Goal: Transaction & Acquisition: Purchase product/service

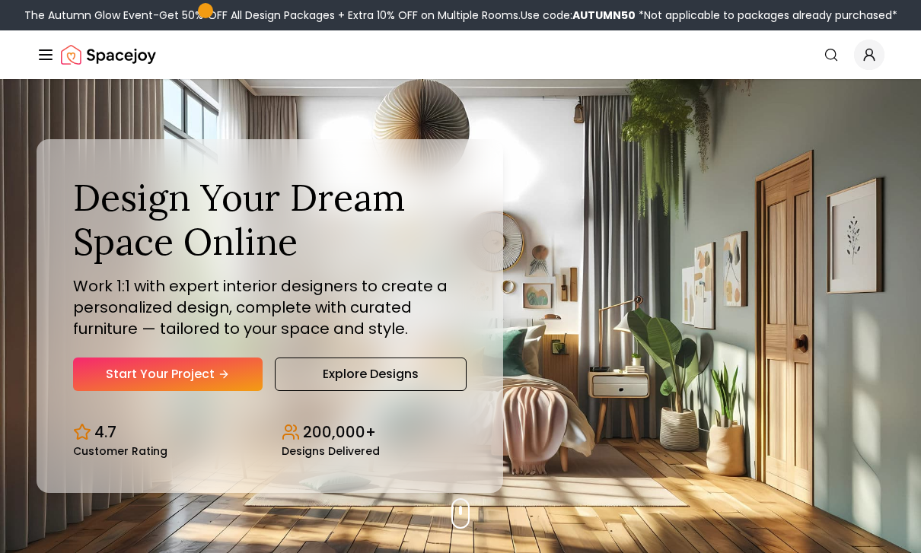
click at [152, 391] on link "Start Your Project" at bounding box center [168, 374] width 190 height 33
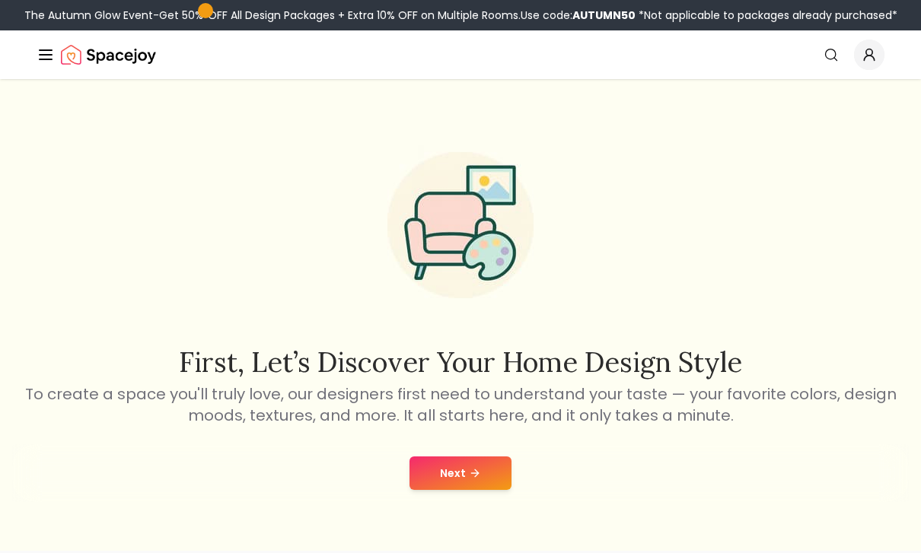
click at [481, 475] on button "Next" at bounding box center [461, 473] width 102 height 33
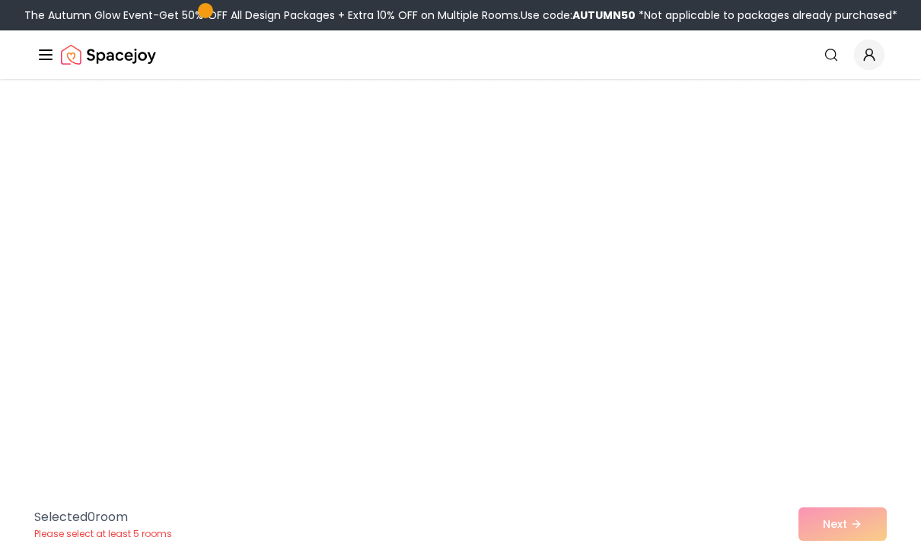
scroll to position [5262, 0]
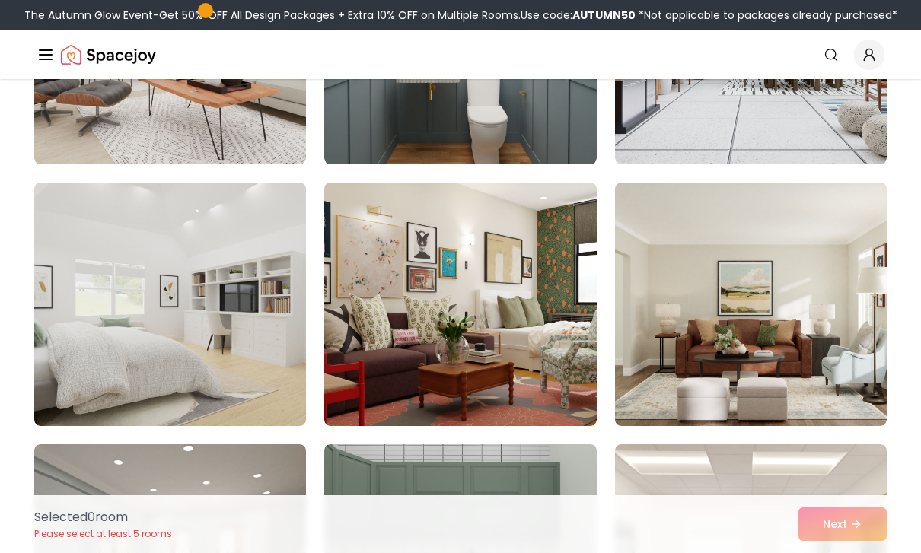
click at [556, 336] on img at bounding box center [460, 305] width 272 height 244
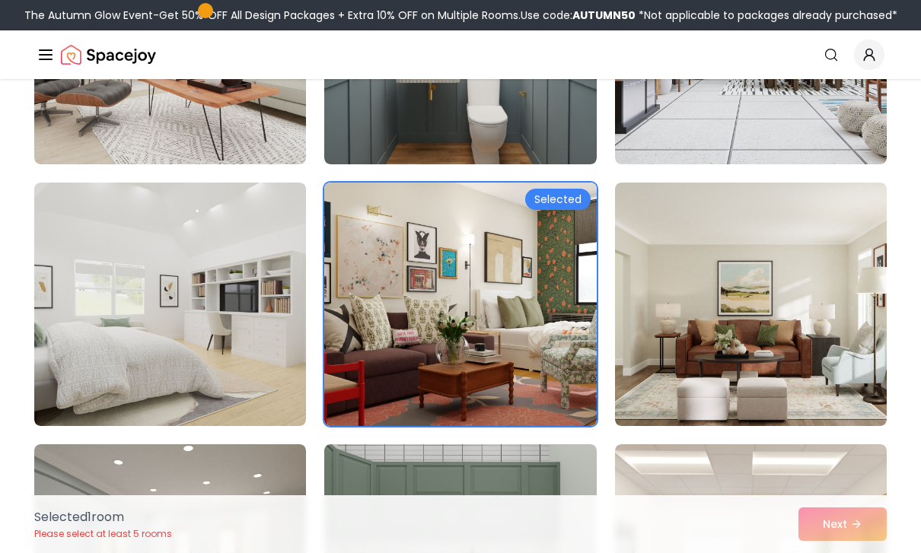
click at [169, 270] on img at bounding box center [170, 305] width 272 height 244
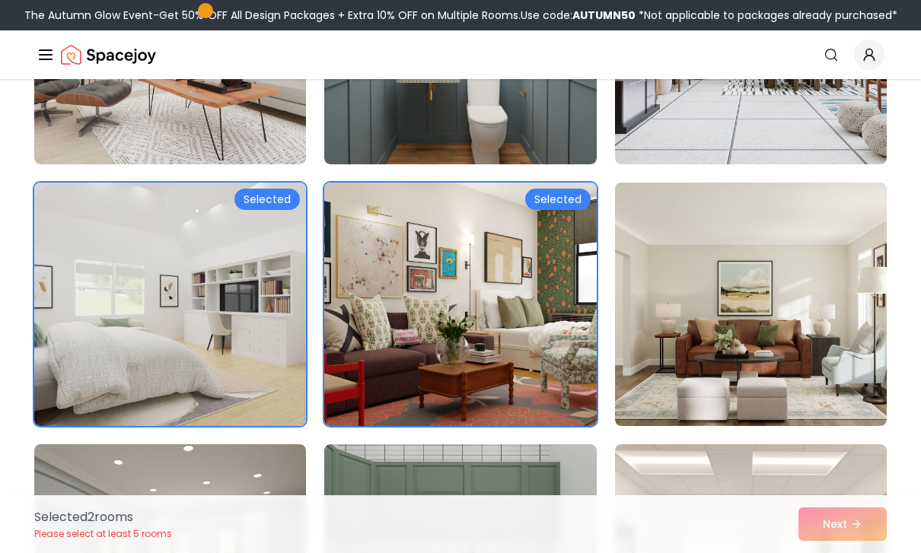
click at [142, 244] on img at bounding box center [170, 305] width 272 height 244
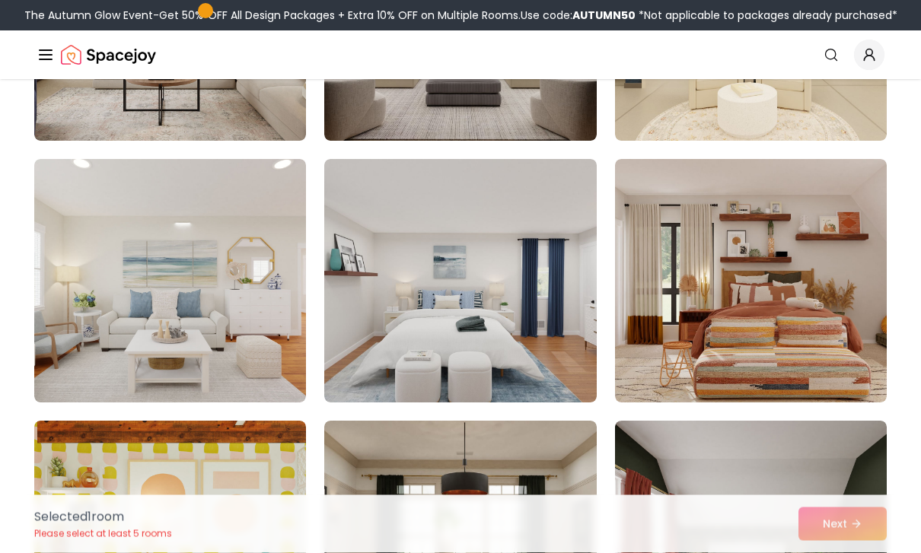
scroll to position [6857, 0]
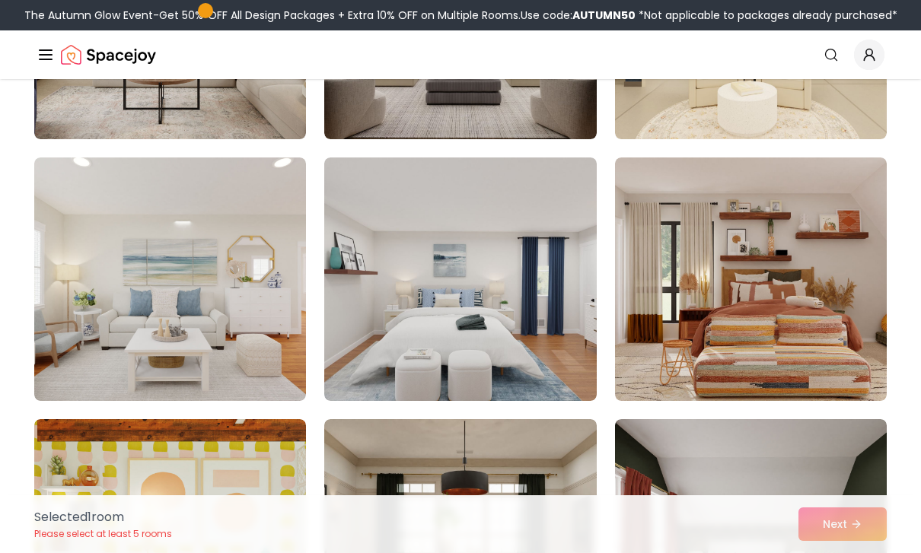
click at [463, 324] on img at bounding box center [460, 280] width 272 height 244
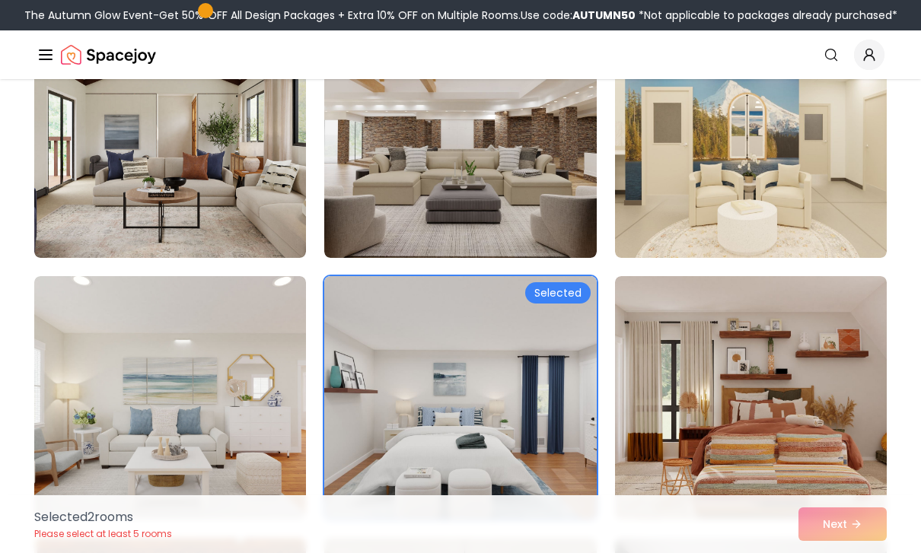
click at [169, 388] on img at bounding box center [170, 398] width 272 height 244
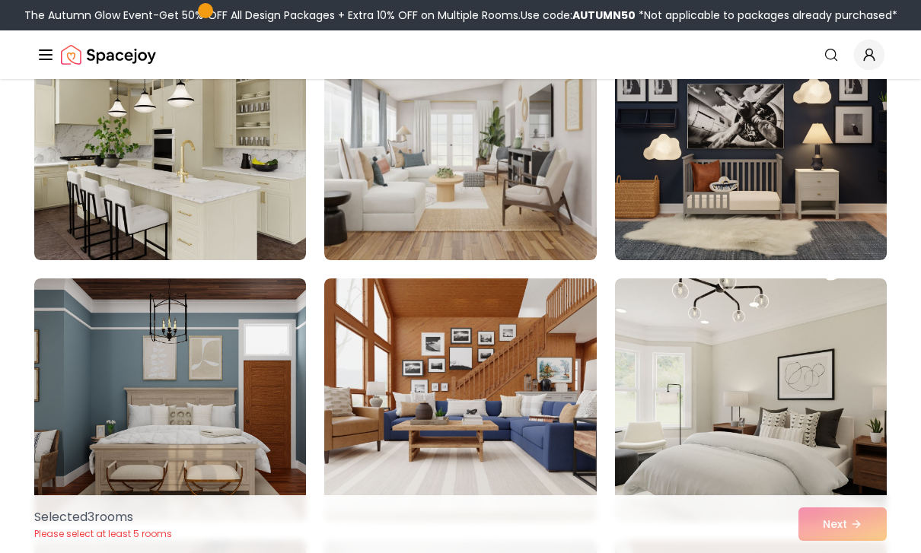
click at [179, 394] on img at bounding box center [170, 401] width 272 height 244
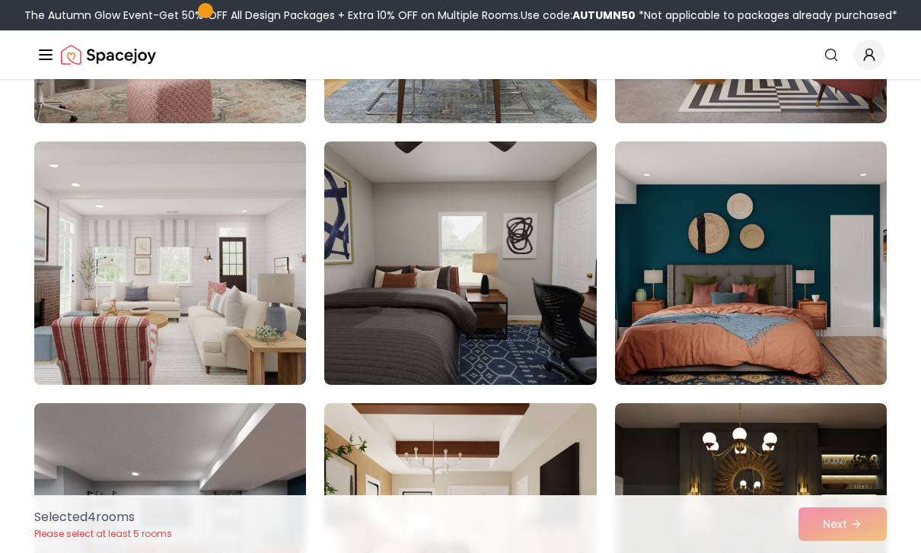
scroll to position [2424, 0]
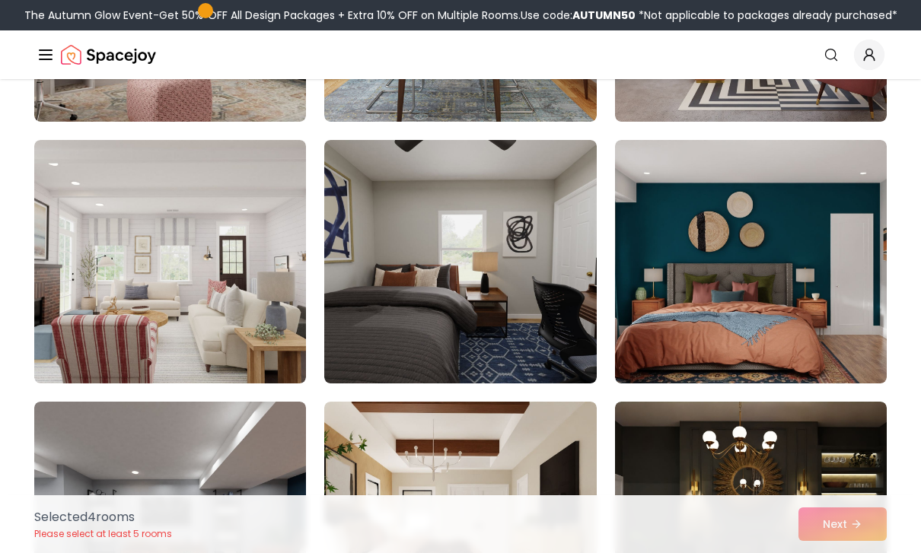
click at [512, 282] on img at bounding box center [460, 262] width 272 height 244
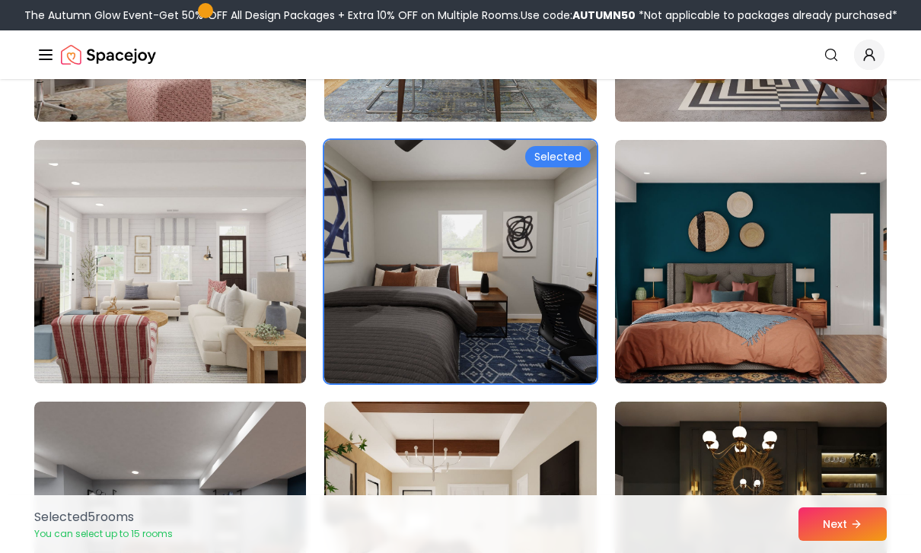
click at [543, 273] on img at bounding box center [460, 262] width 272 height 244
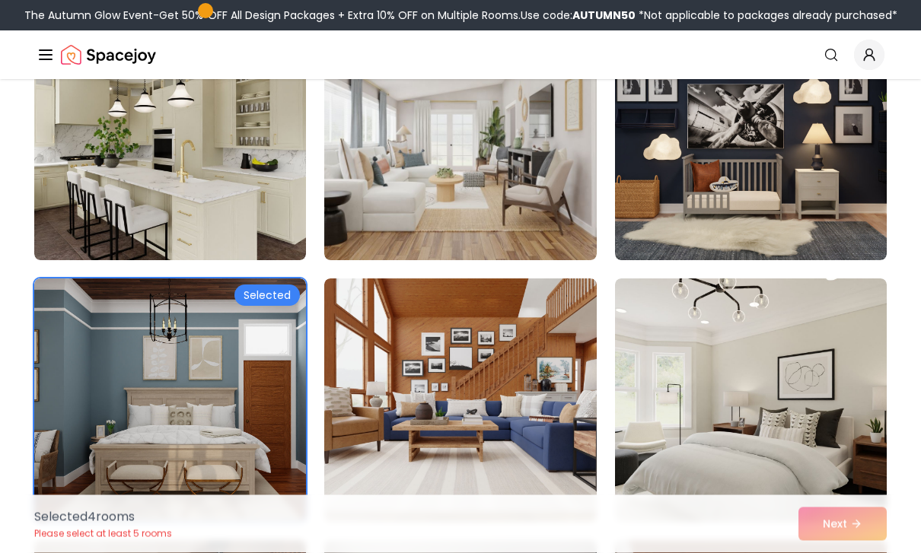
scroll to position [3071, 0]
click at [153, 344] on img at bounding box center [170, 401] width 272 height 244
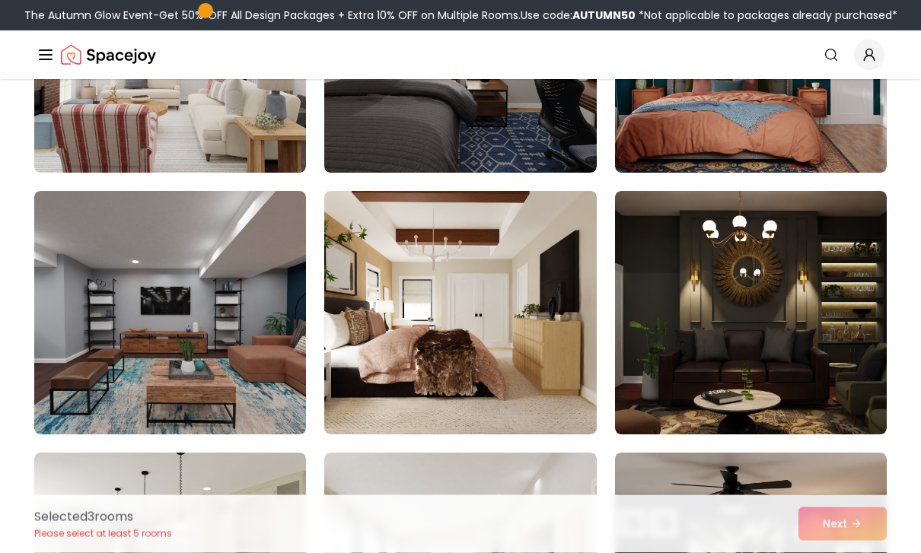
scroll to position [2622, 0]
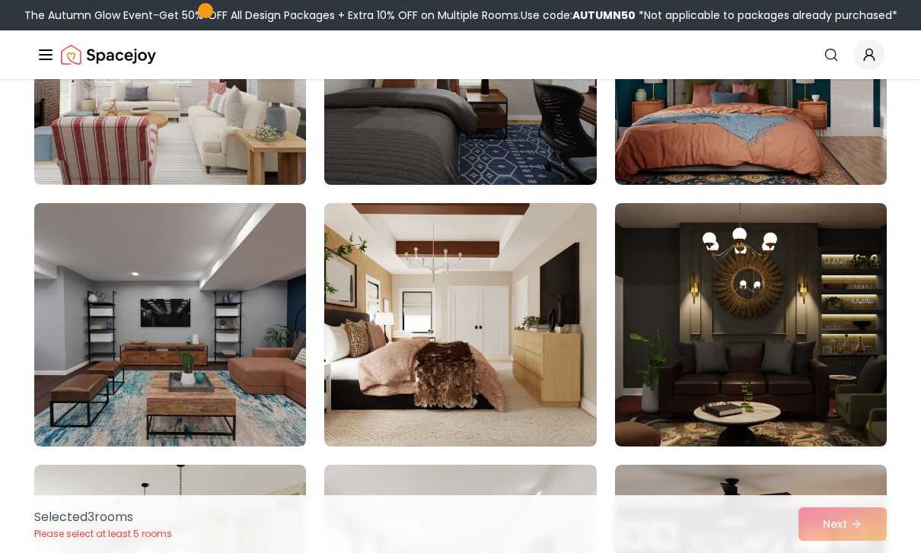
click at [778, 327] on img at bounding box center [751, 325] width 272 height 244
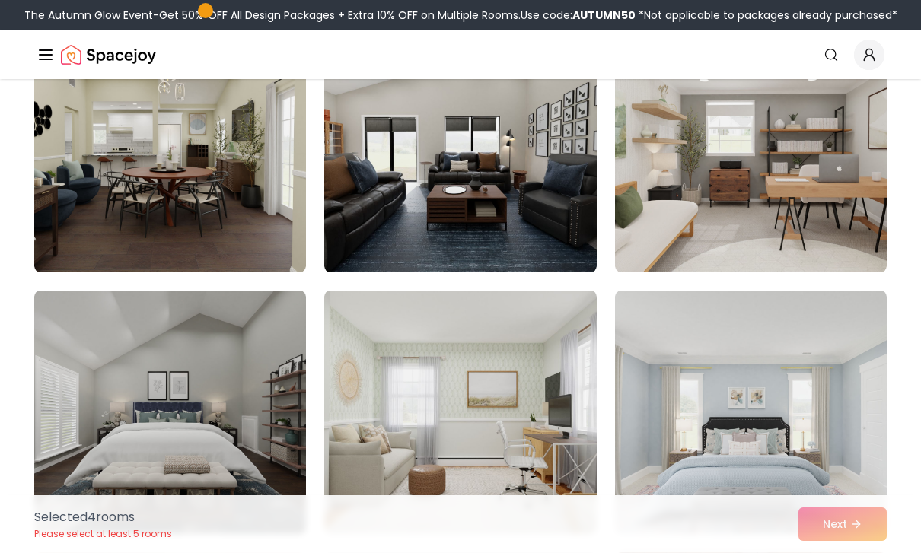
scroll to position [963, 0]
click at [150, 383] on img at bounding box center [170, 414] width 272 height 244
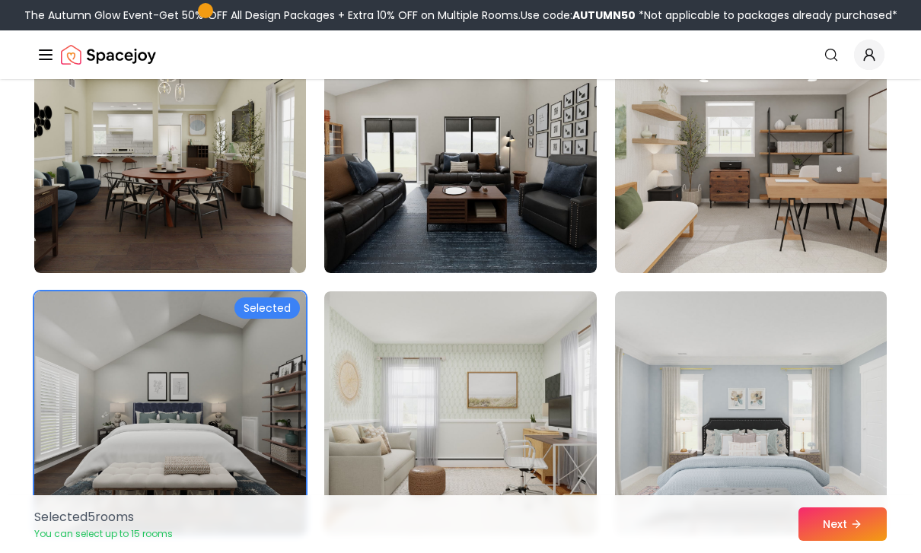
click at [850, 541] on button "Next" at bounding box center [843, 524] width 88 height 33
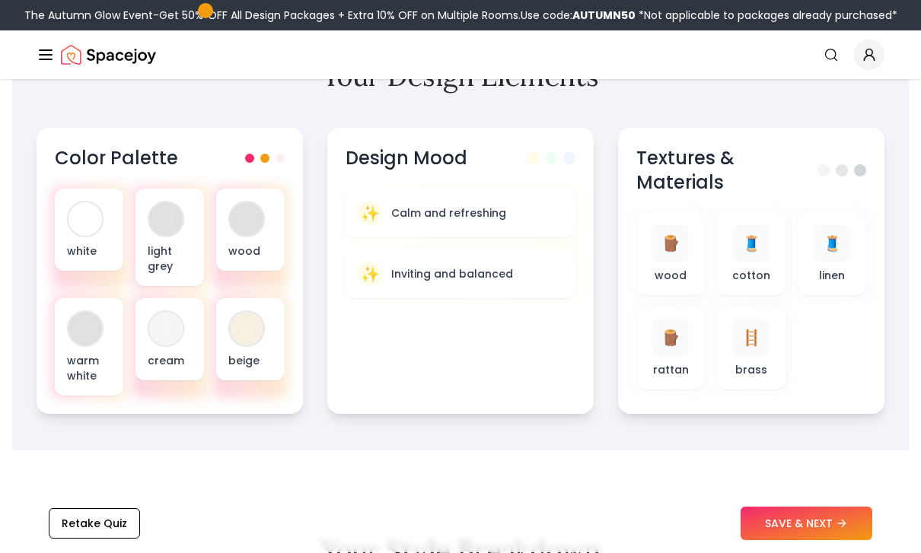
scroll to position [562, 0]
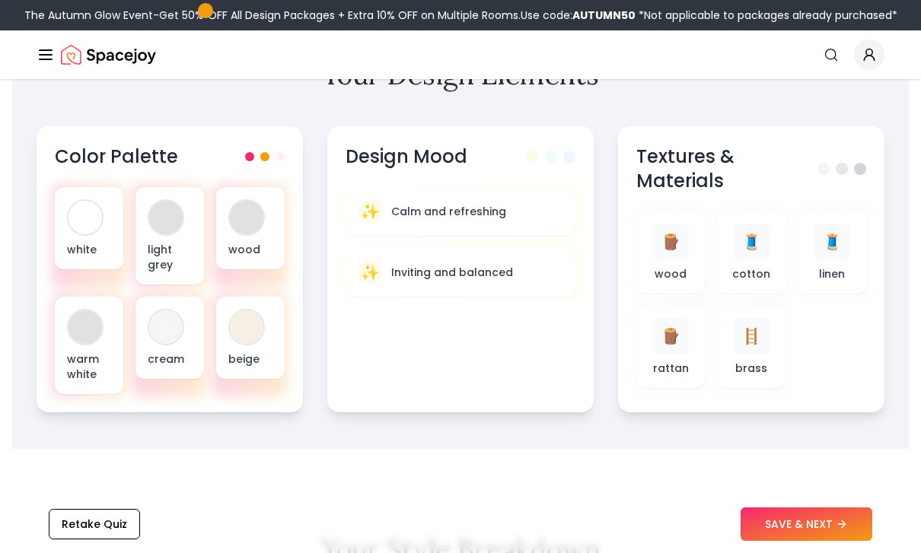
click at [244, 223] on div at bounding box center [246, 217] width 33 height 33
click at [127, 115] on section "Your Design Elements Color Palette white light grey wood warm white cream beige…" at bounding box center [460, 236] width 897 height 426
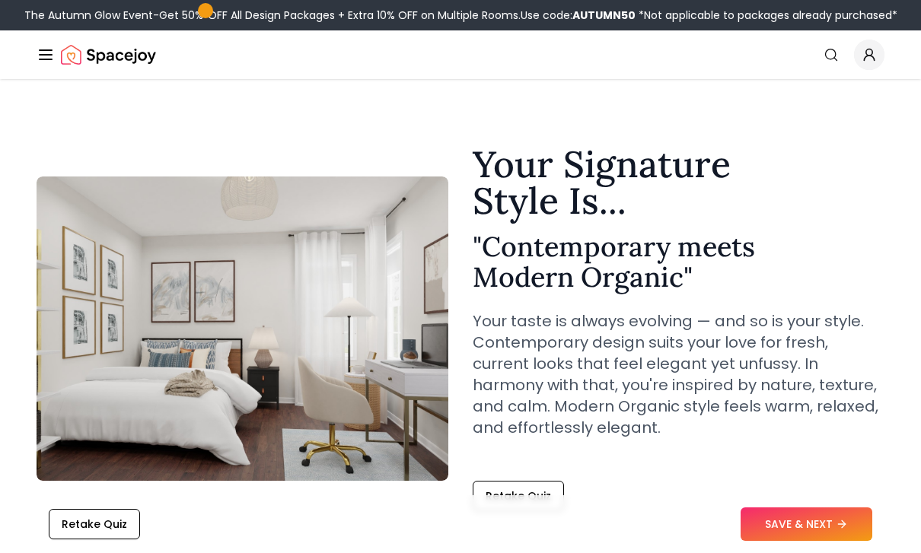
scroll to position [18, 0]
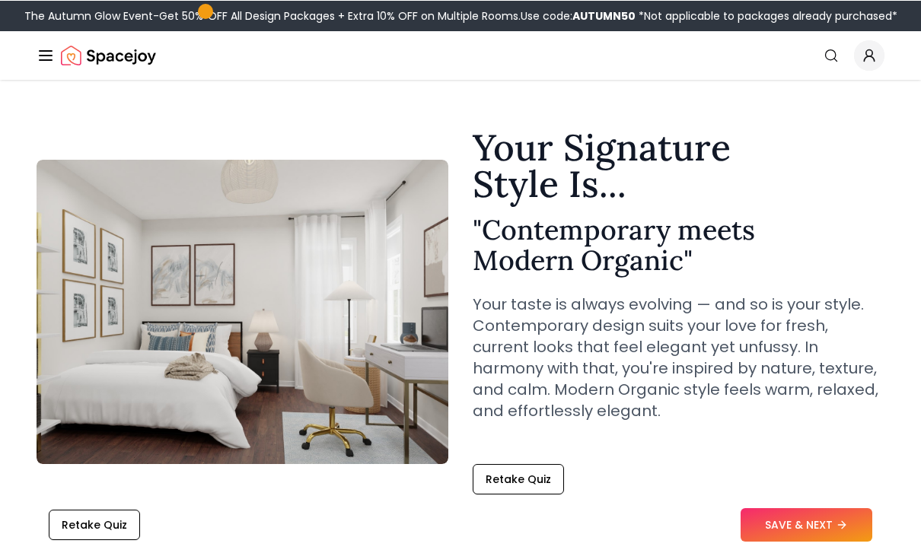
click at [536, 476] on button "Retake Quiz" at bounding box center [518, 479] width 91 height 30
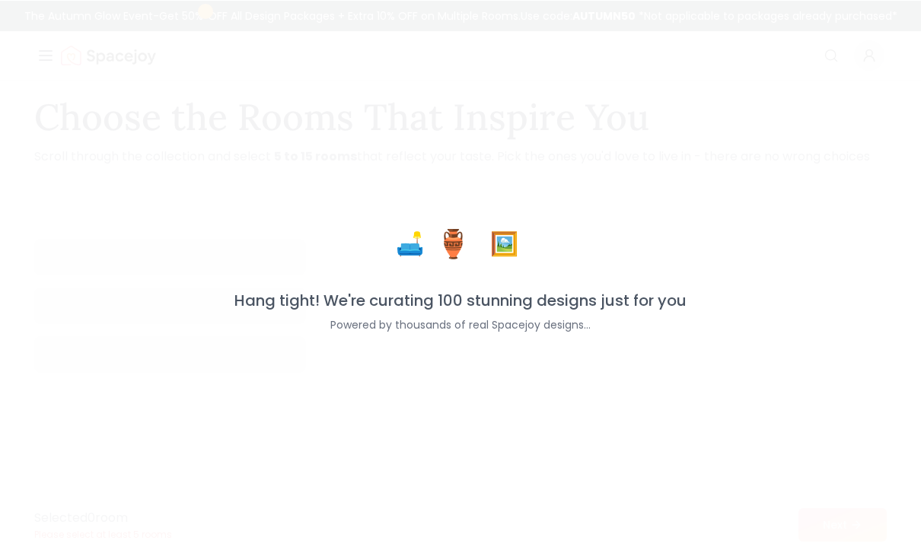
scroll to position [17, 0]
click at [542, 479] on div "🛋️ 🏺 🖼️ Hang tight! We're curating 100 stunning designs just for you Powered by…" at bounding box center [460, 276] width 921 height 553
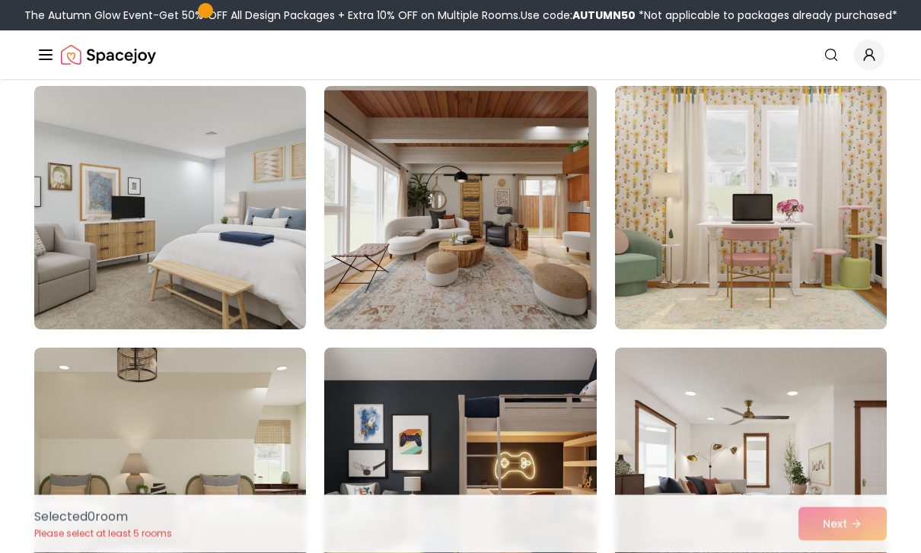
scroll to position [384, 0]
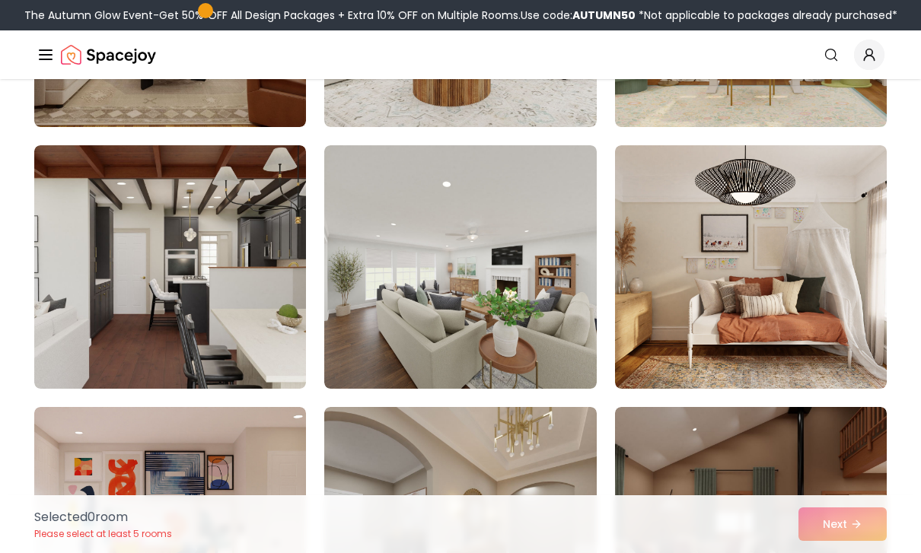
click at [793, 285] on img at bounding box center [751, 267] width 272 height 244
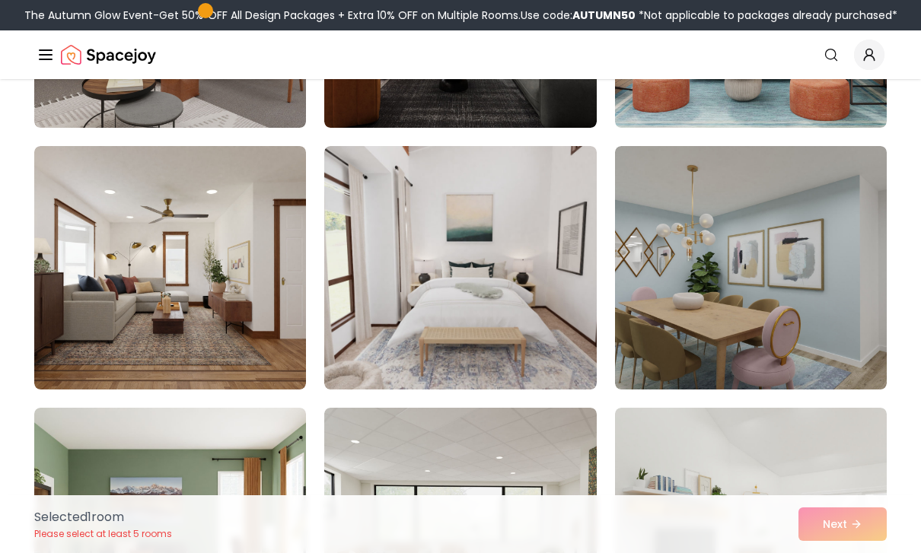
click at [553, 286] on img at bounding box center [460, 268] width 272 height 244
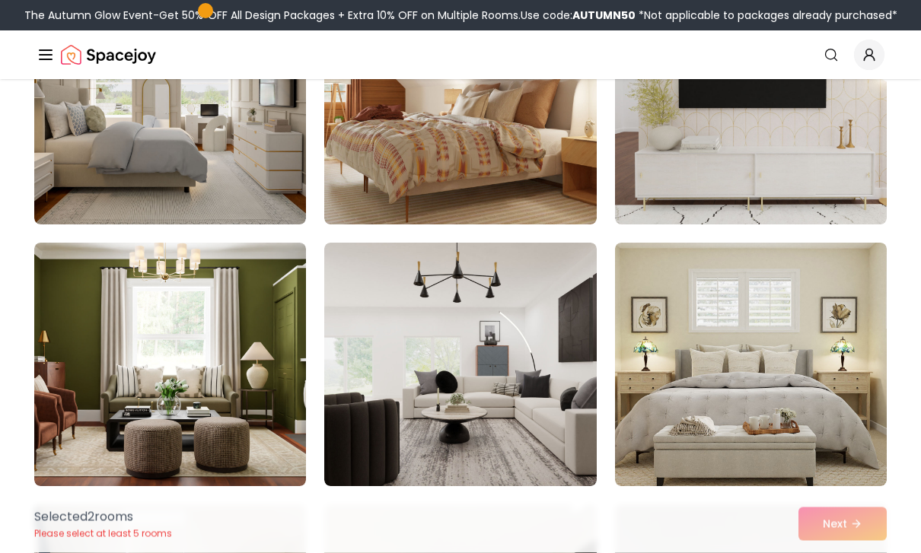
scroll to position [5450, 0]
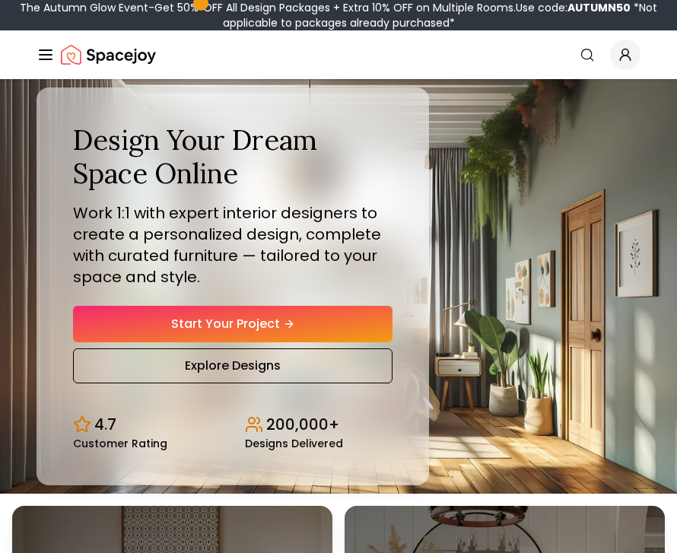
click at [357, 336] on link "Start Your Project" at bounding box center [233, 324] width 320 height 37
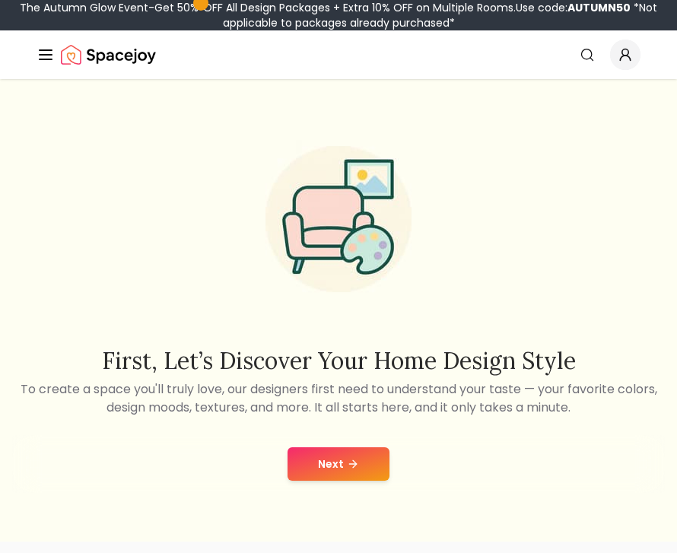
click at [333, 472] on button "Next" at bounding box center [339, 464] width 102 height 33
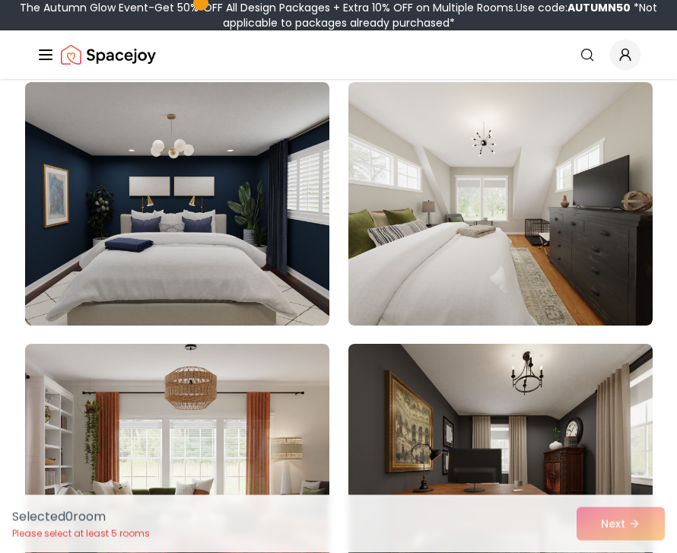
scroll to position [1769, 0]
click at [188, 210] on img at bounding box center [177, 204] width 304 height 244
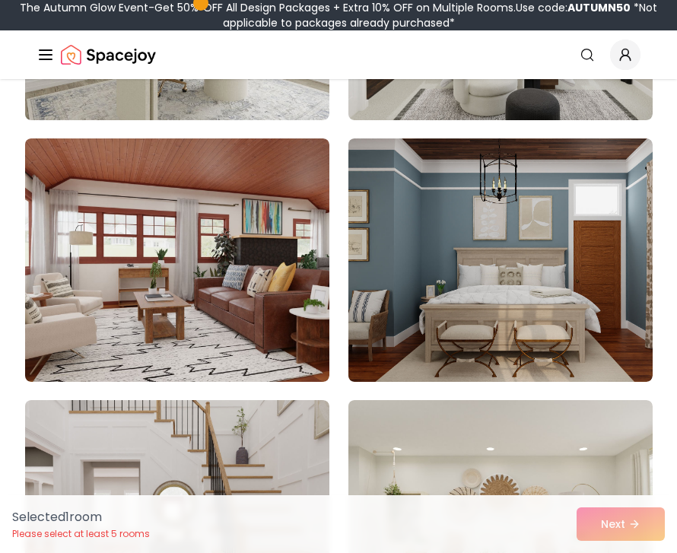
scroll to position [3239, 0]
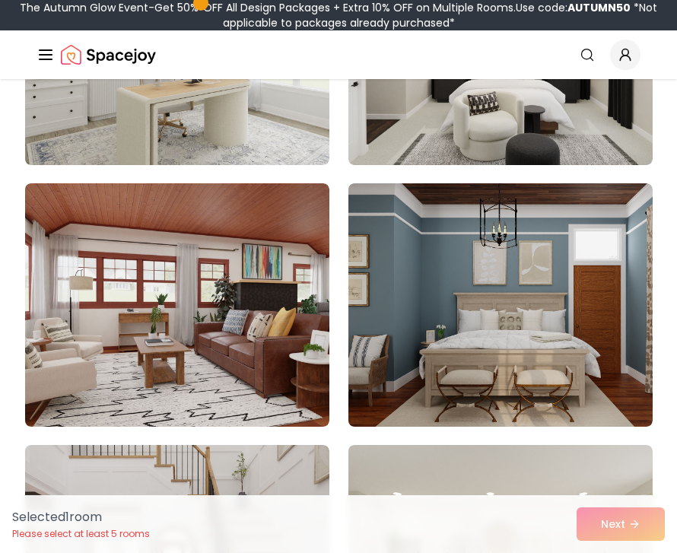
click at [454, 273] on img at bounding box center [501, 305] width 304 height 244
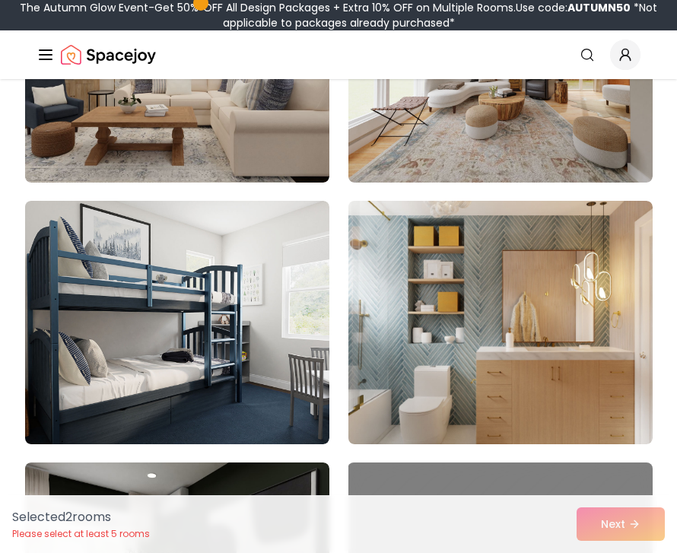
scroll to position [6365, 0]
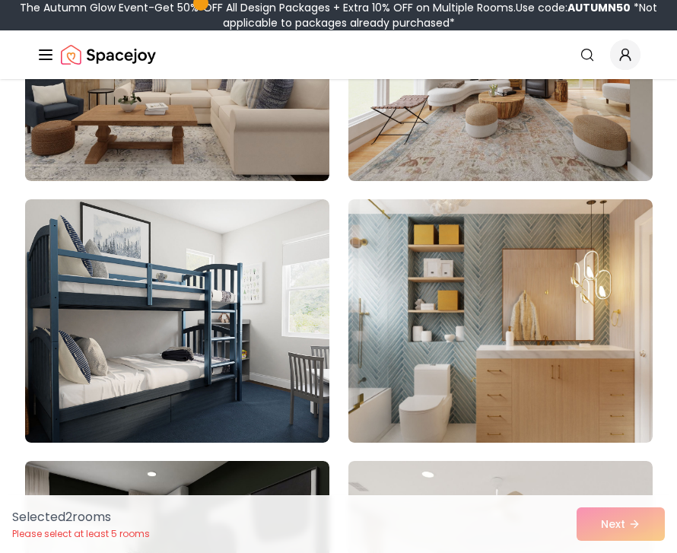
click at [289, 361] on img at bounding box center [177, 321] width 304 height 244
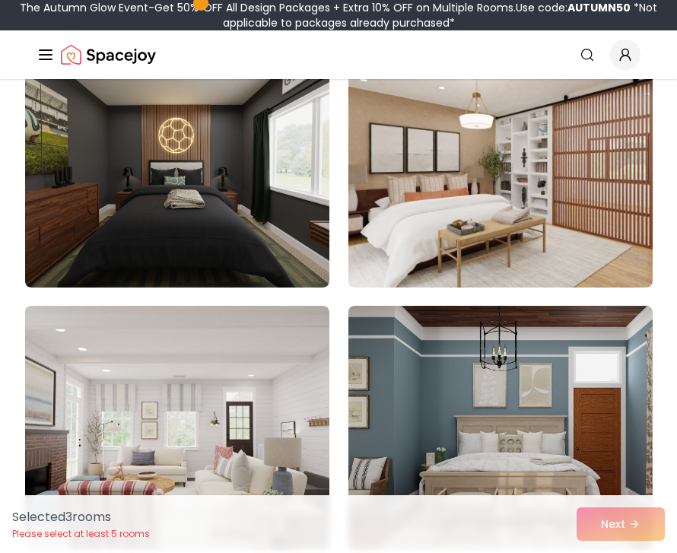
scroll to position [9400, 0]
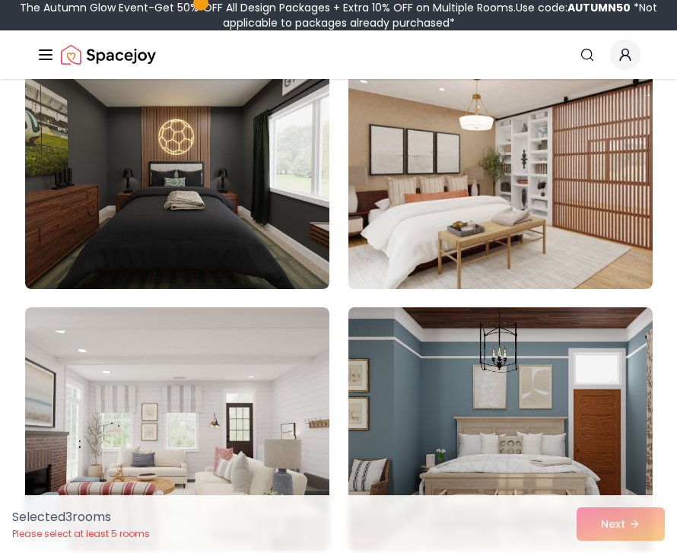
click at [445, 382] on img at bounding box center [501, 430] width 304 height 244
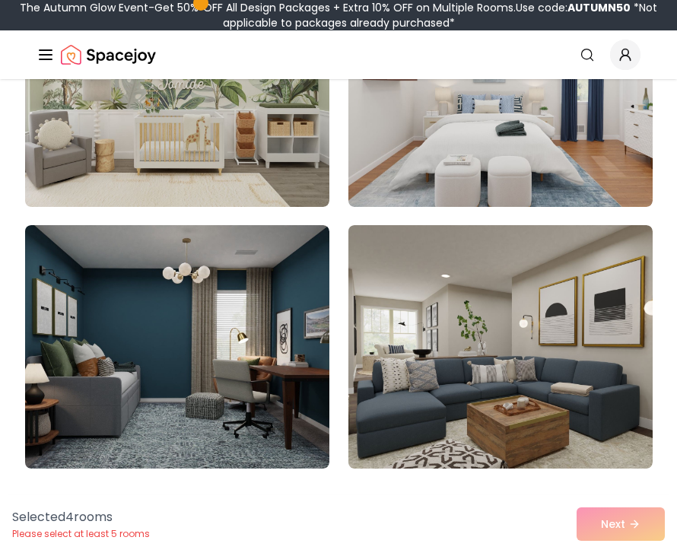
scroll to position [12882, 0]
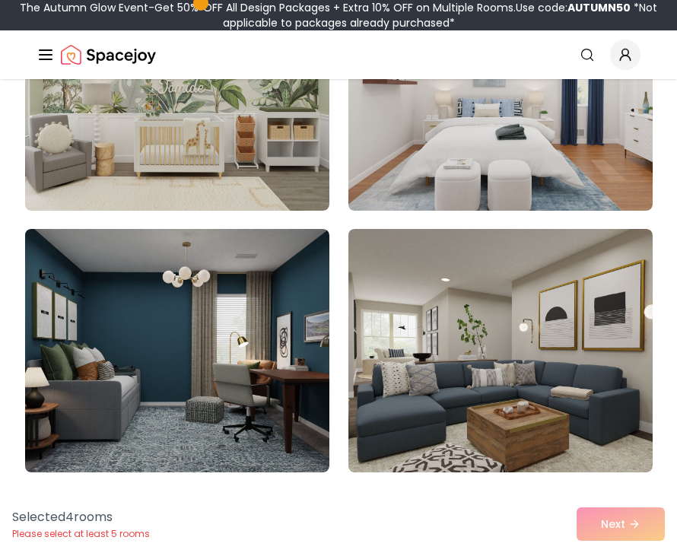
click at [202, 371] on img at bounding box center [177, 351] width 304 height 244
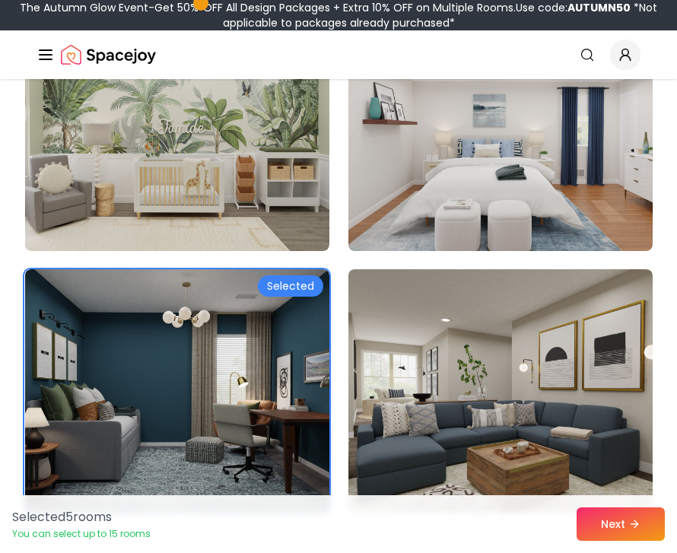
scroll to position [12834, 0]
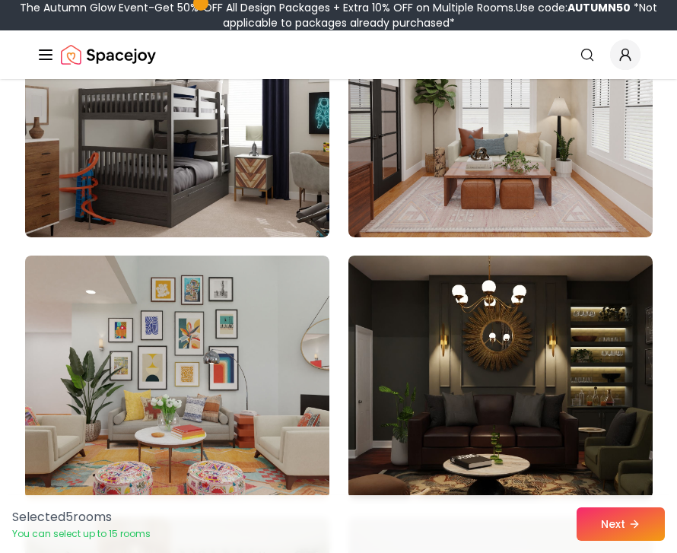
click at [512, 308] on img at bounding box center [501, 378] width 304 height 244
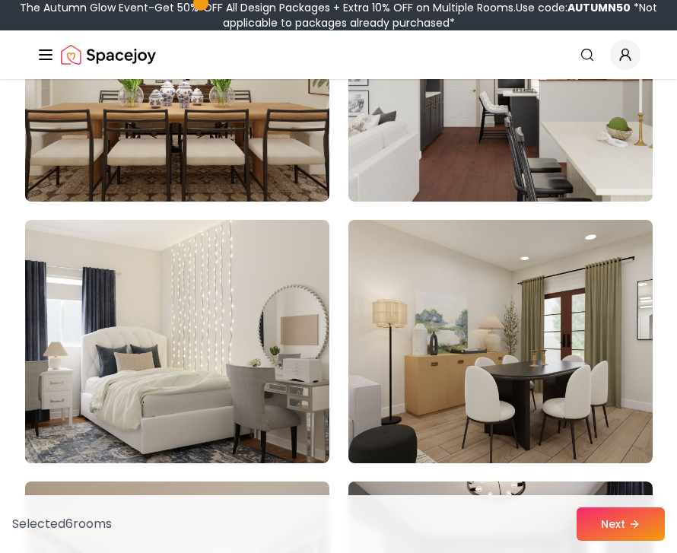
scroll to position [8438, 0]
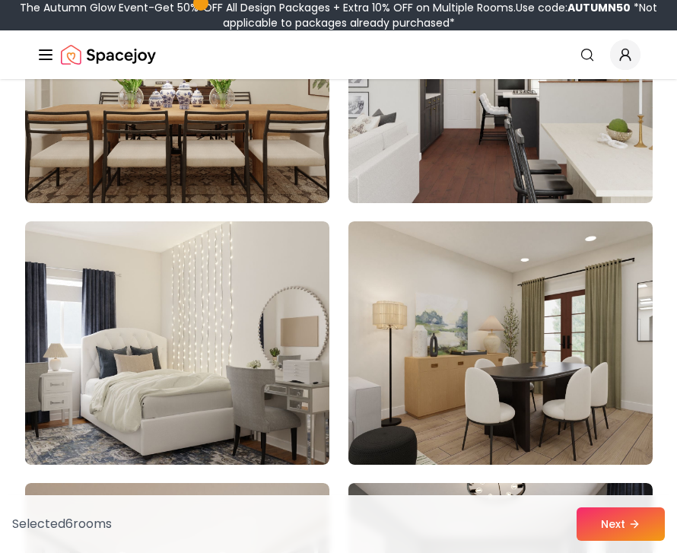
click at [222, 396] on img at bounding box center [177, 344] width 304 height 244
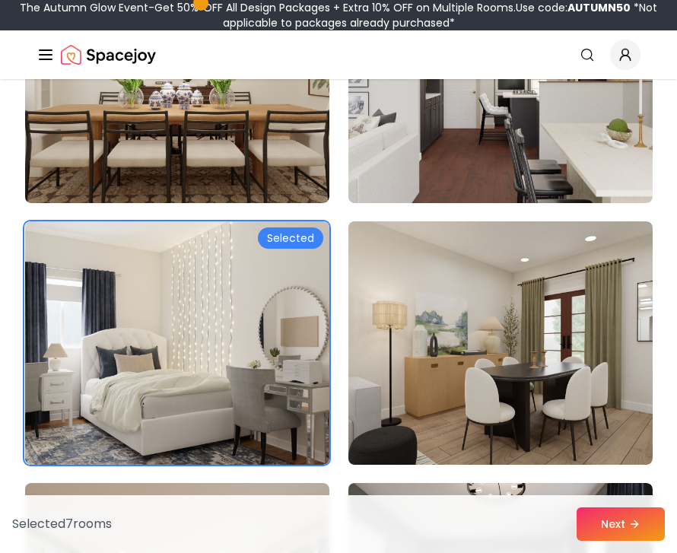
click at [628, 518] on button "Next" at bounding box center [621, 524] width 88 height 33
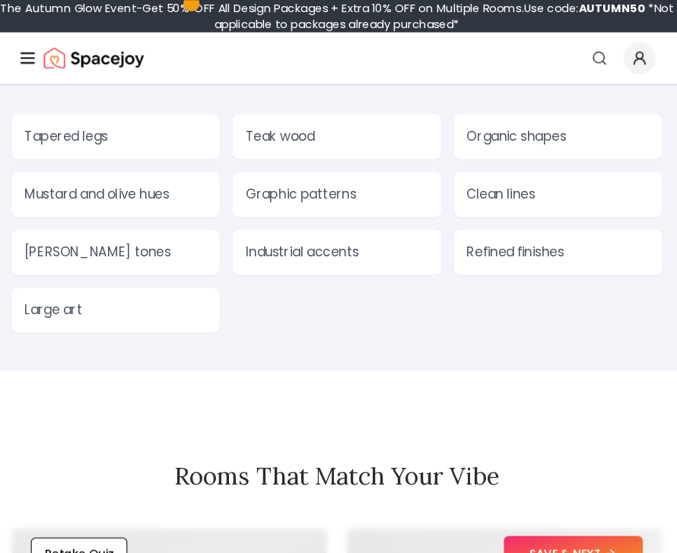
scroll to position [1765, 0]
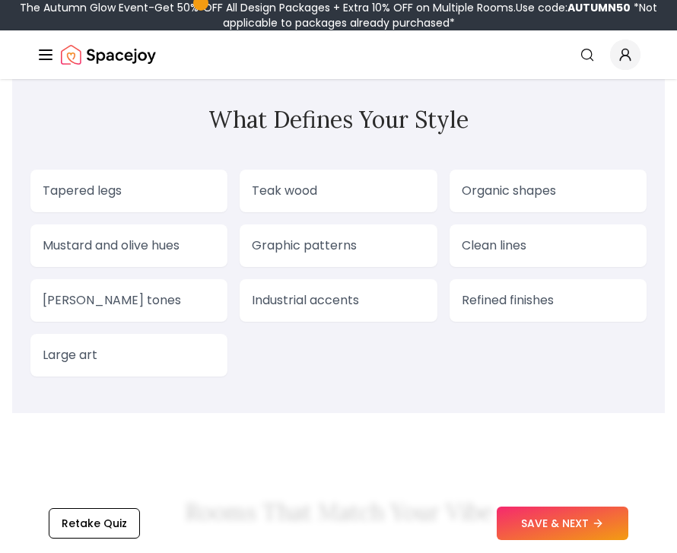
scroll to position [1691, 0]
click at [187, 292] on p "Moody tones" at bounding box center [129, 301] width 173 height 18
click at [193, 301] on p "Moody tones" at bounding box center [129, 301] width 173 height 18
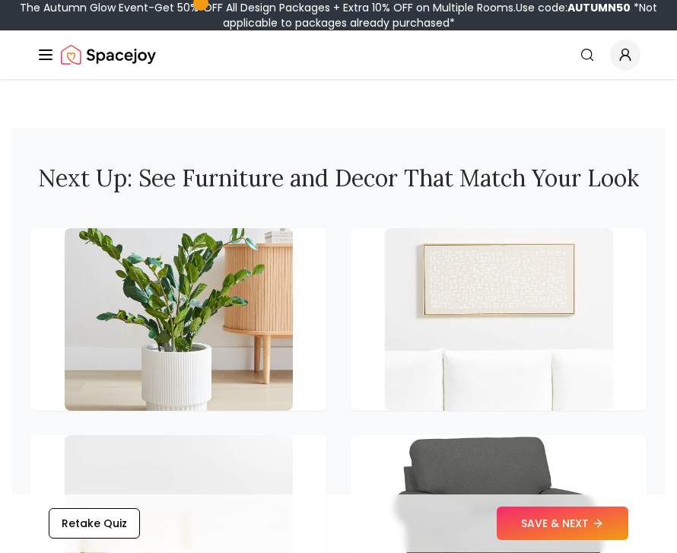
scroll to position [2717, 0]
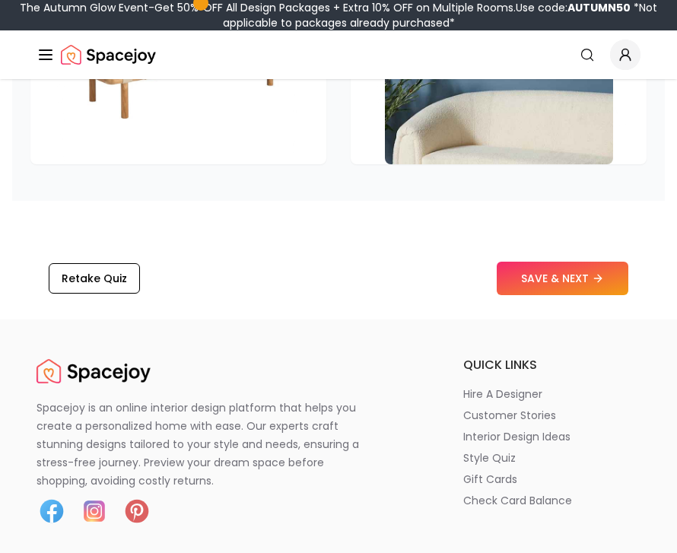
click at [551, 264] on button "SAVE & NEXT" at bounding box center [563, 279] width 132 height 33
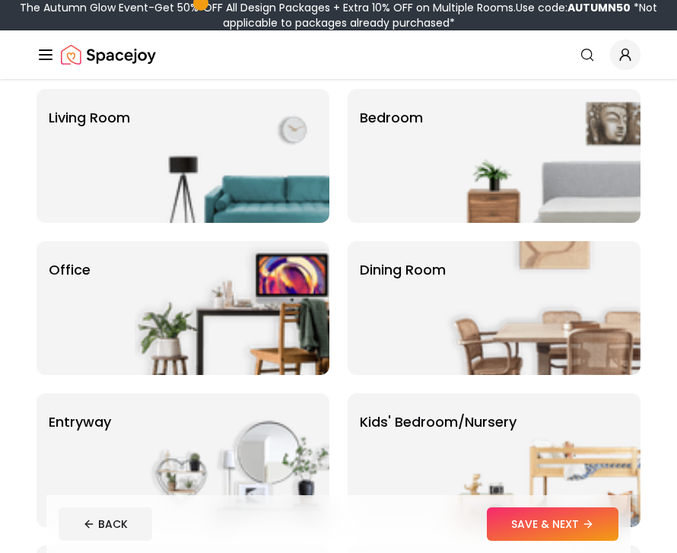
scroll to position [108, 0]
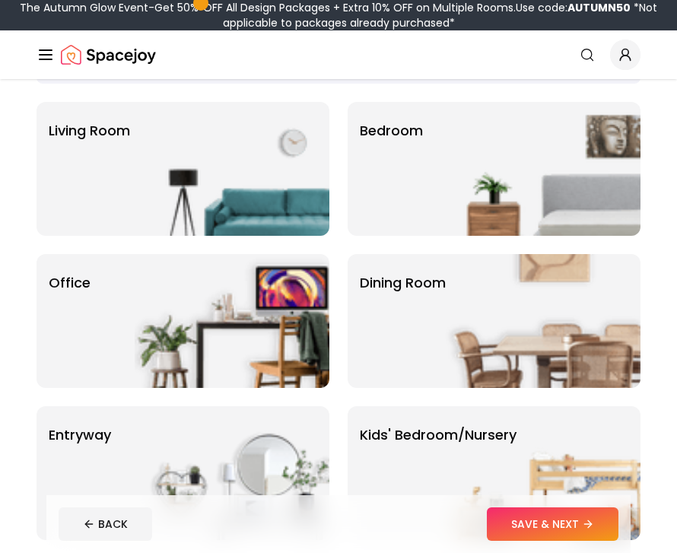
click at [531, 163] on img at bounding box center [543, 169] width 195 height 134
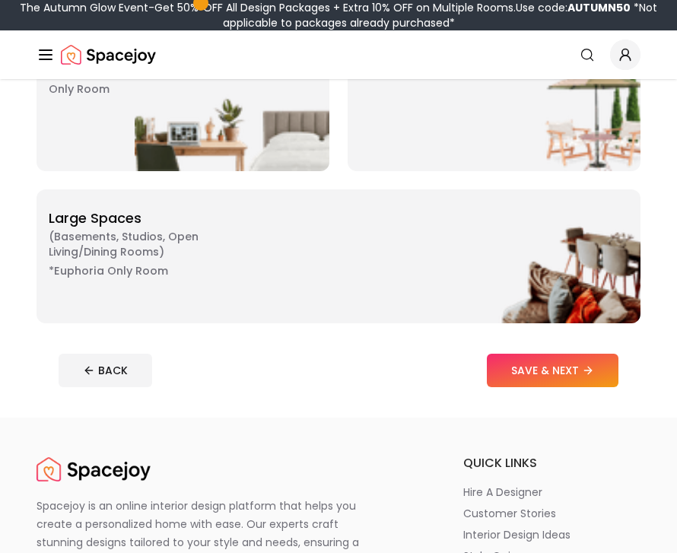
scroll to position [629, 0]
click at [577, 362] on button "SAVE & NEXT" at bounding box center [553, 371] width 132 height 33
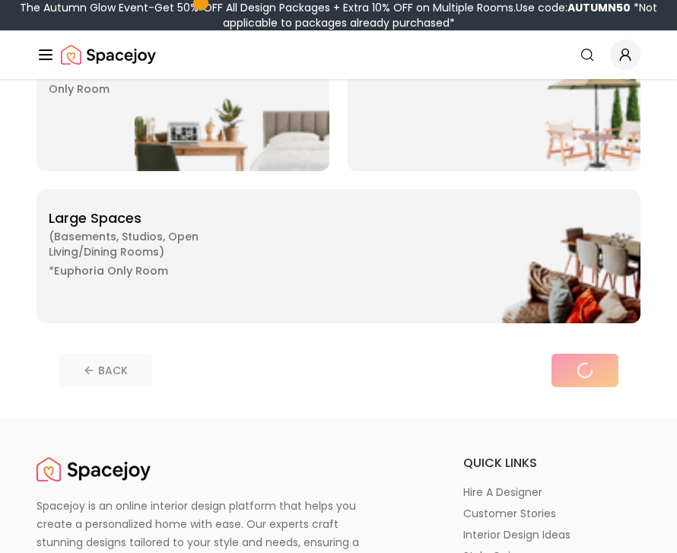
scroll to position [630, 0]
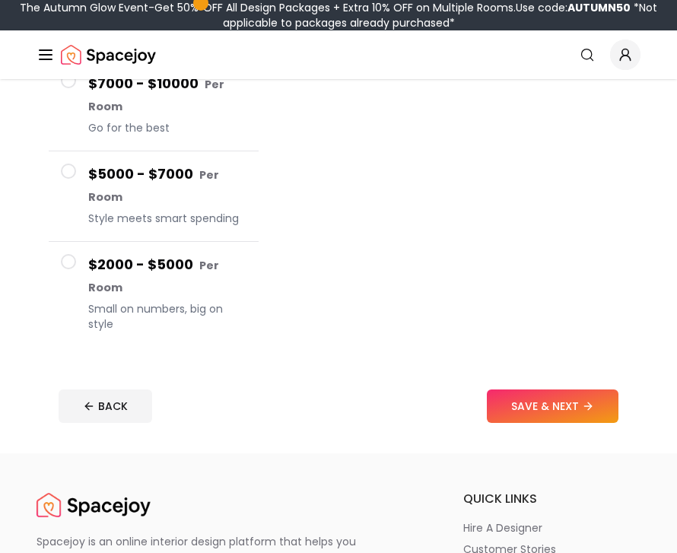
scroll to position [397, 0]
click at [559, 410] on button "SAVE & NEXT" at bounding box center [553, 406] width 132 height 33
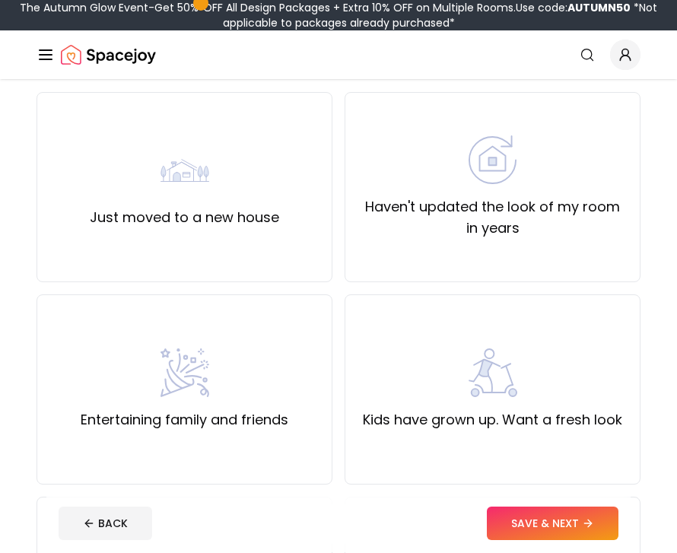
scroll to position [118, 0]
click at [535, 193] on div "Haven't updated the look of my room in years" at bounding box center [493, 187] width 270 height 104
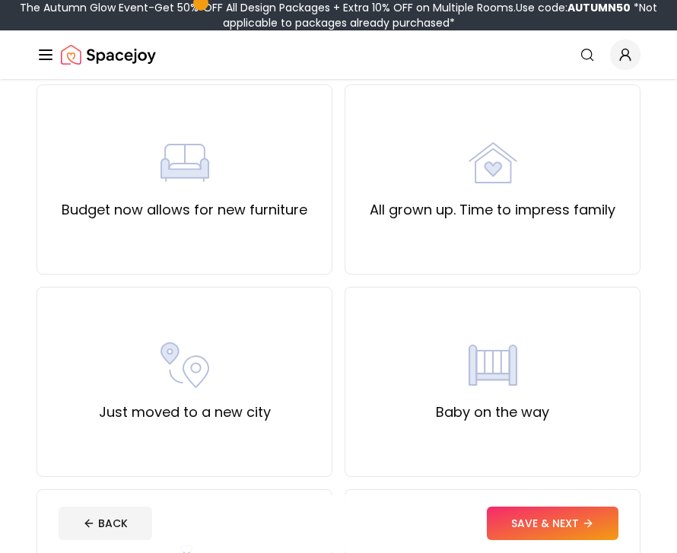
scroll to position [527, 0]
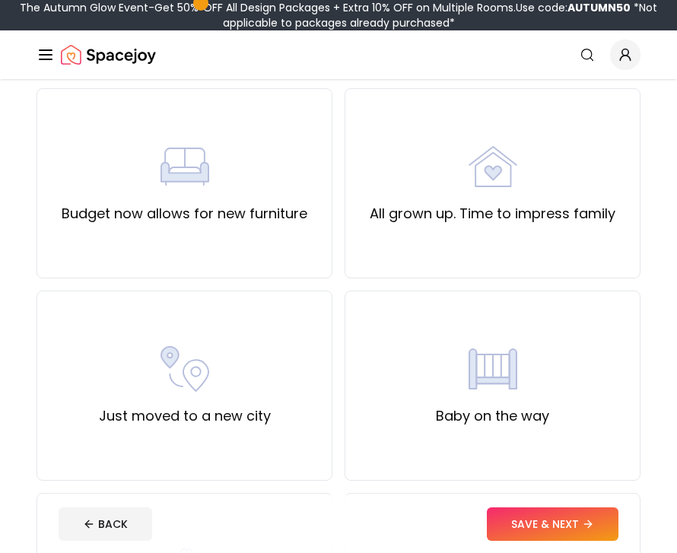
click at [547, 199] on div "All grown up. Time to impress family" at bounding box center [493, 183] width 246 height 82
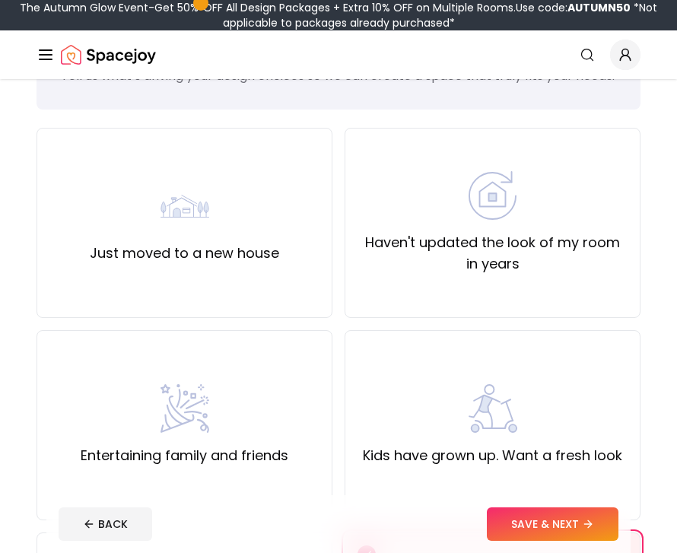
scroll to position [0, 0]
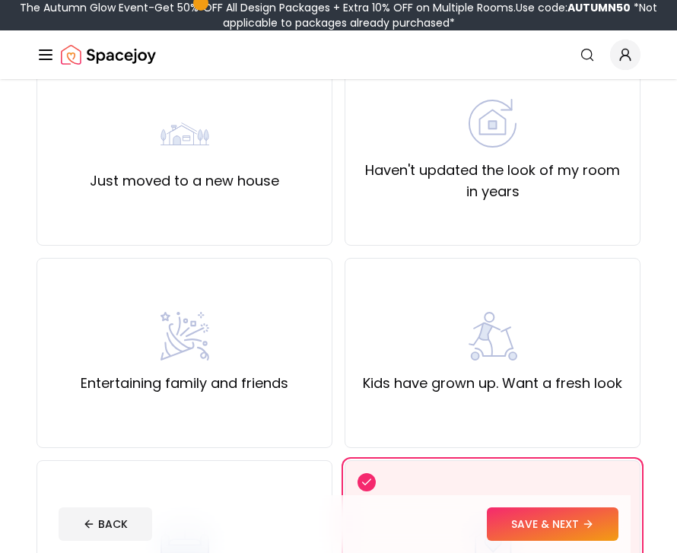
click at [536, 202] on label "Haven't updated the look of my room in years" at bounding box center [493, 181] width 270 height 43
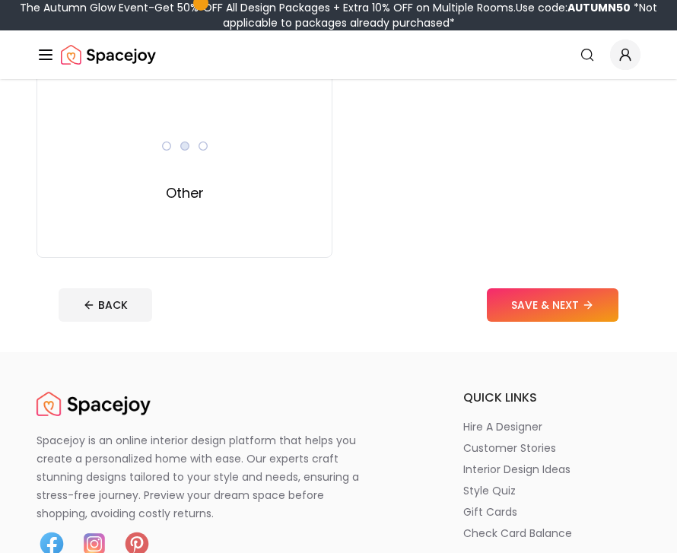
scroll to position [1136, 0]
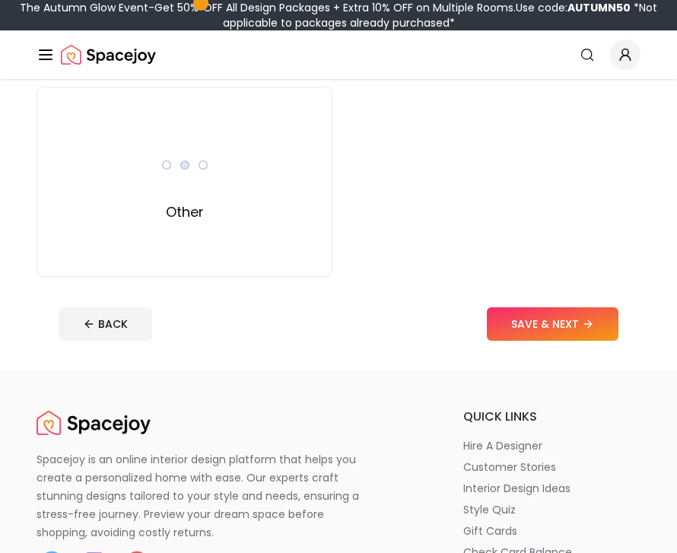
click at [537, 341] on button "SAVE & NEXT" at bounding box center [553, 324] width 132 height 33
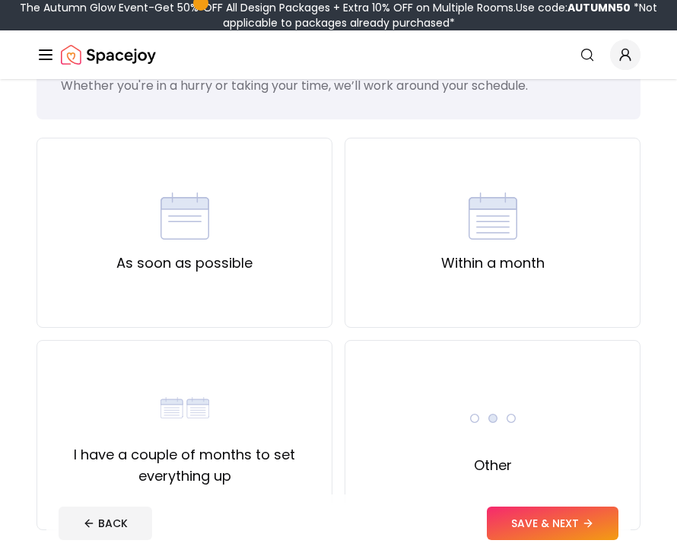
scroll to position [72, 0]
click at [582, 240] on div "Within a month" at bounding box center [493, 233] width 296 height 190
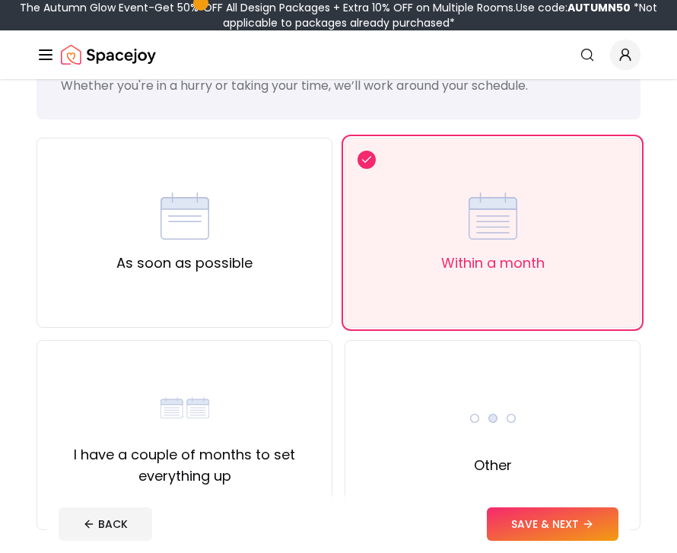
click at [543, 541] on button "SAVE & NEXT" at bounding box center [553, 524] width 132 height 33
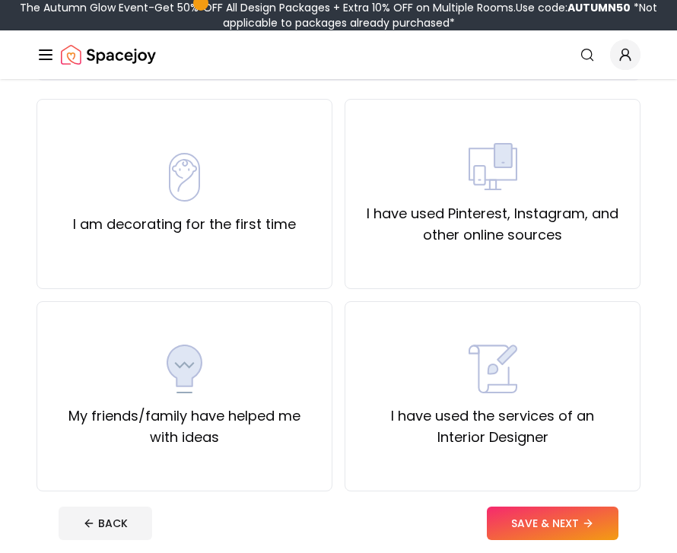
scroll to position [111, 0]
click at [294, 235] on div "I am decorating for the first time" at bounding box center [185, 194] width 296 height 190
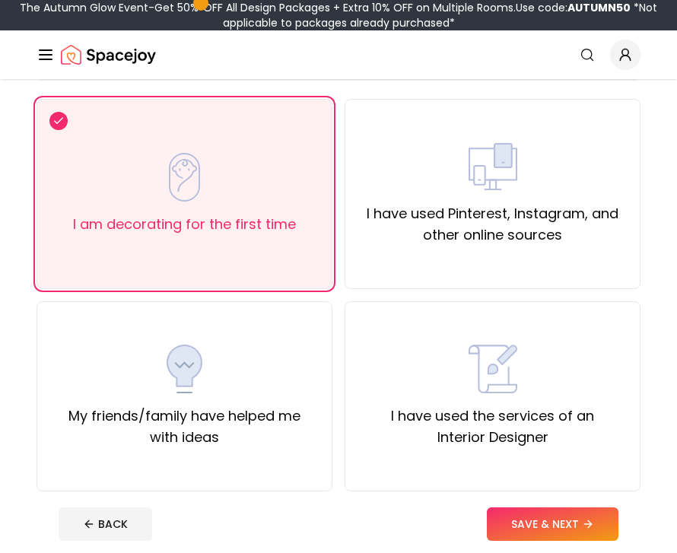
click at [570, 539] on button "SAVE & NEXT" at bounding box center [553, 524] width 132 height 33
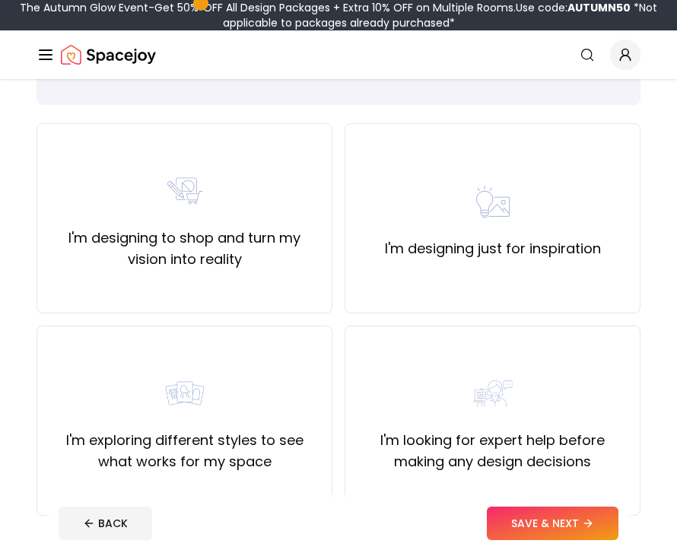
scroll to position [87, 0]
click at [571, 225] on div "I'm designing just for inspiration" at bounding box center [493, 218] width 216 height 82
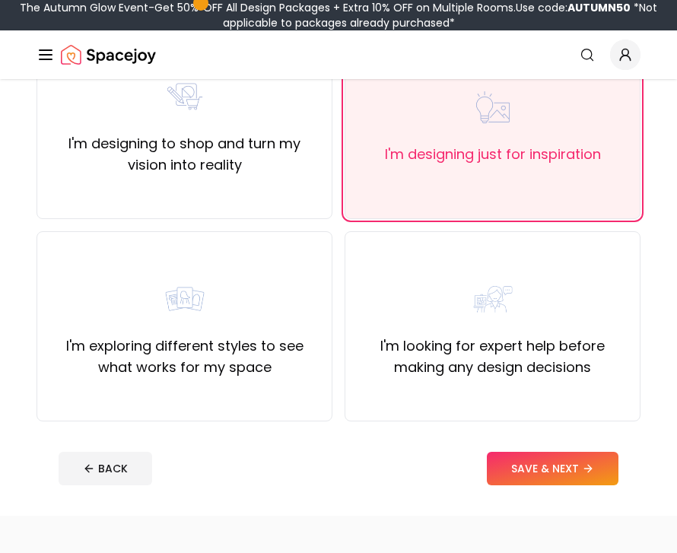
scroll to position [177, 0]
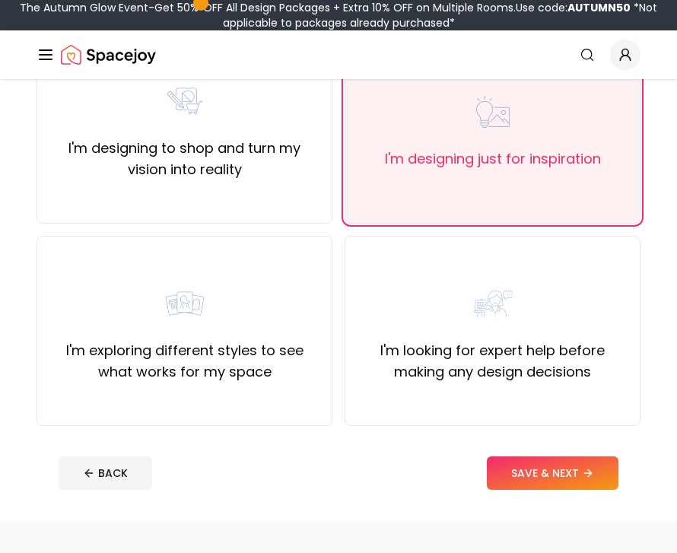
click at [571, 490] on button "SAVE & NEXT" at bounding box center [553, 473] width 132 height 33
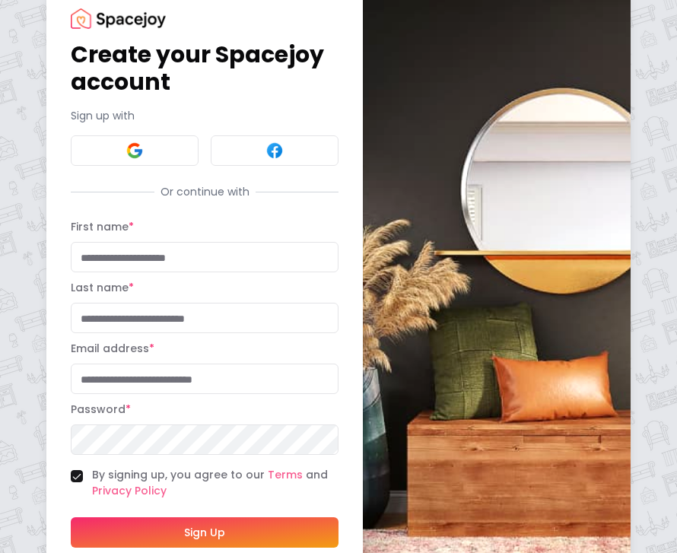
scroll to position [27, 0]
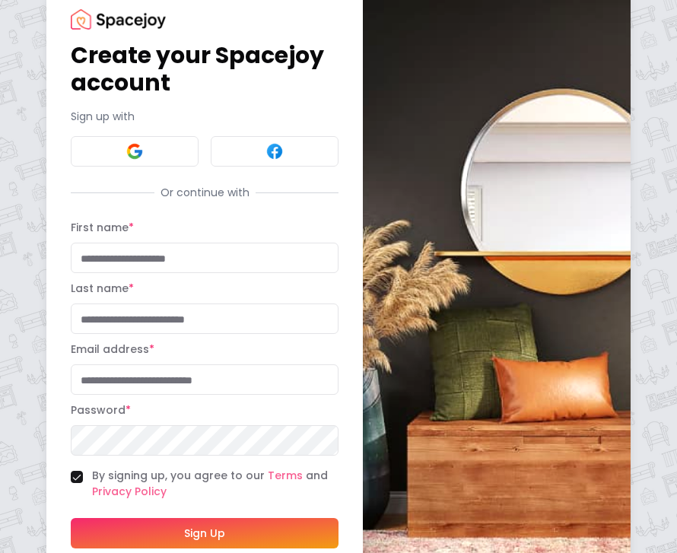
click at [160, 148] on button at bounding box center [135, 151] width 128 height 30
